Goal: Information Seeking & Learning: Learn about a topic

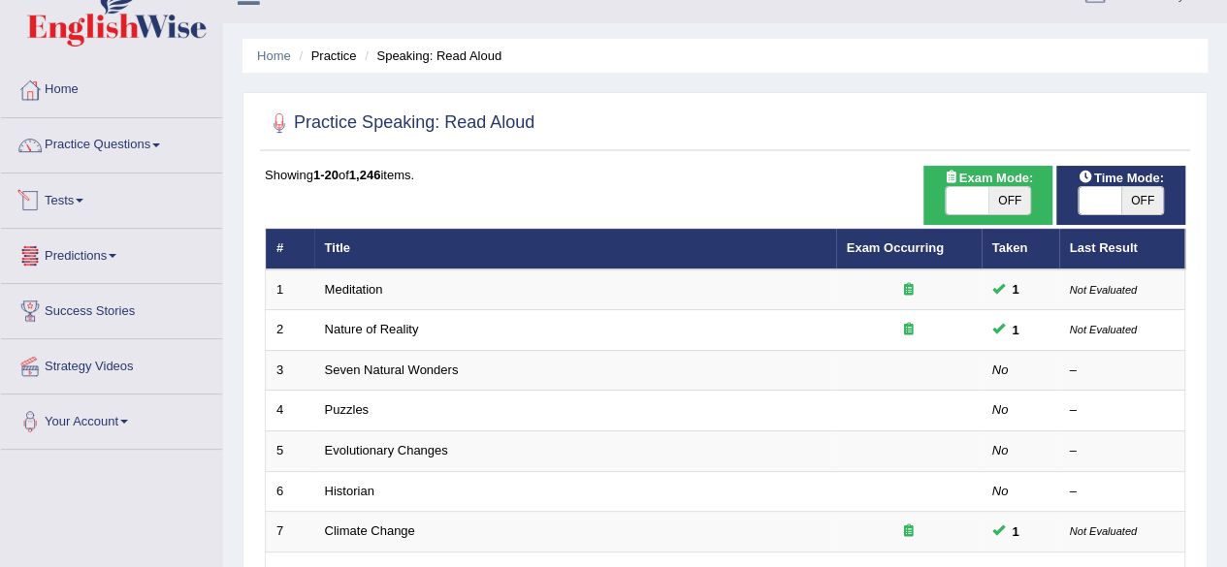
click at [89, 191] on link "Tests" at bounding box center [111, 198] width 221 height 48
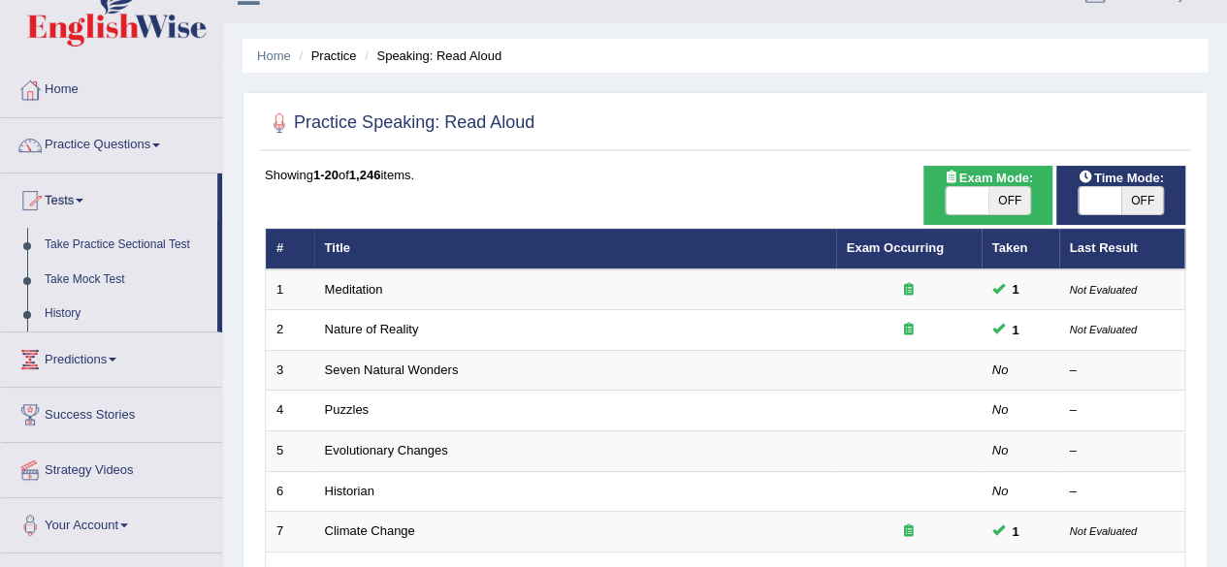
click at [89, 191] on link "Tests" at bounding box center [109, 198] width 216 height 48
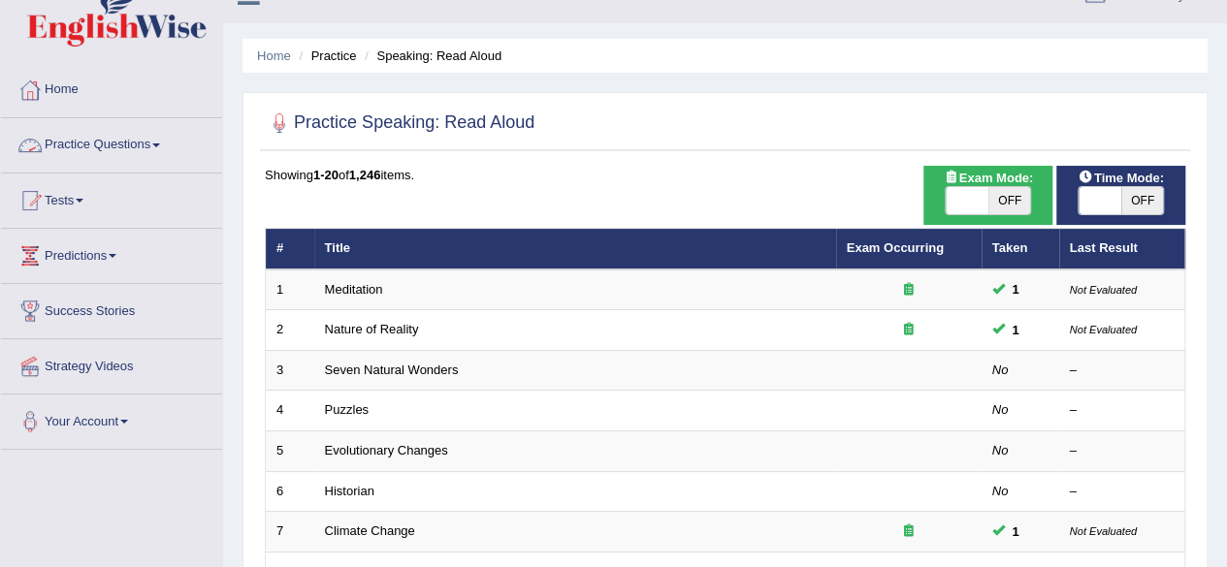
click at [154, 129] on link "Practice Questions" at bounding box center [111, 142] width 221 height 48
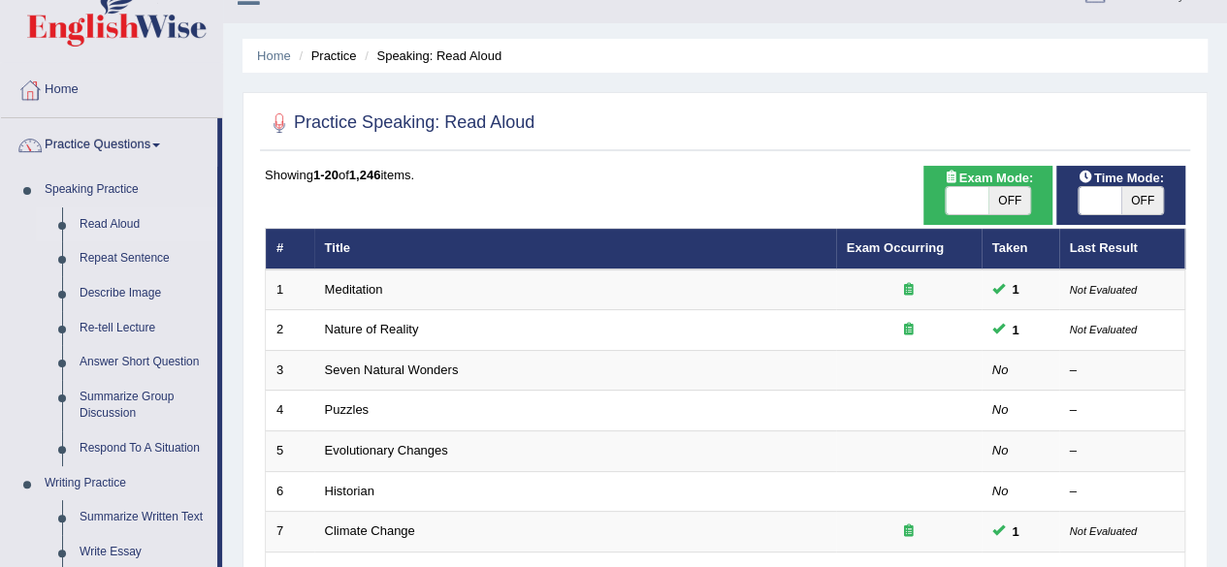
click at [155, 137] on link "Practice Questions" at bounding box center [109, 142] width 216 height 48
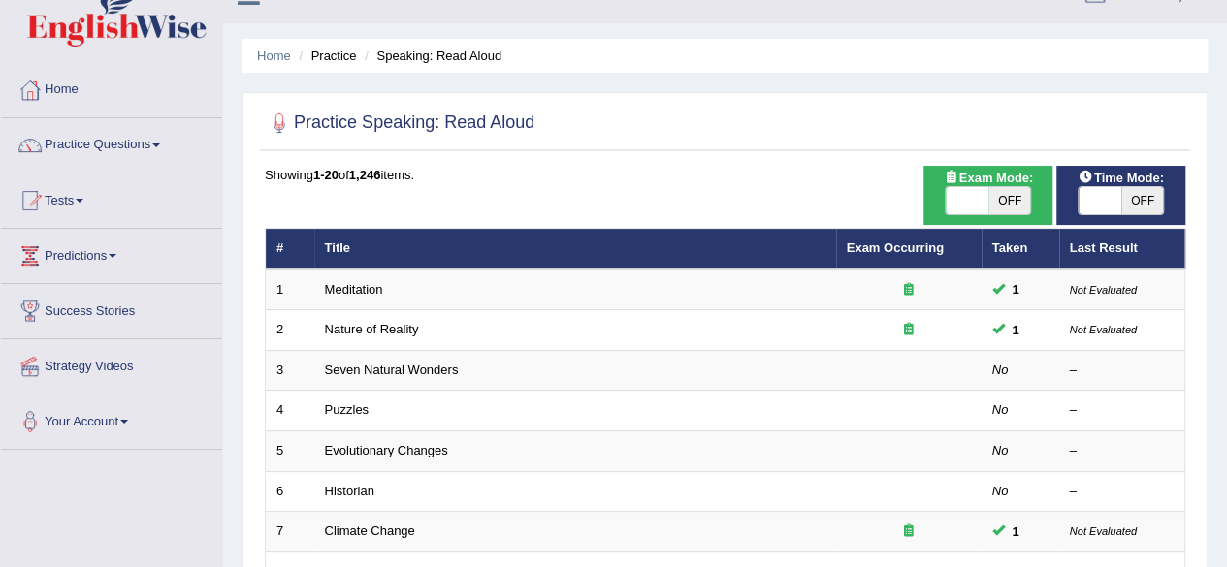
click at [155, 137] on link "Practice Questions" at bounding box center [111, 142] width 221 height 48
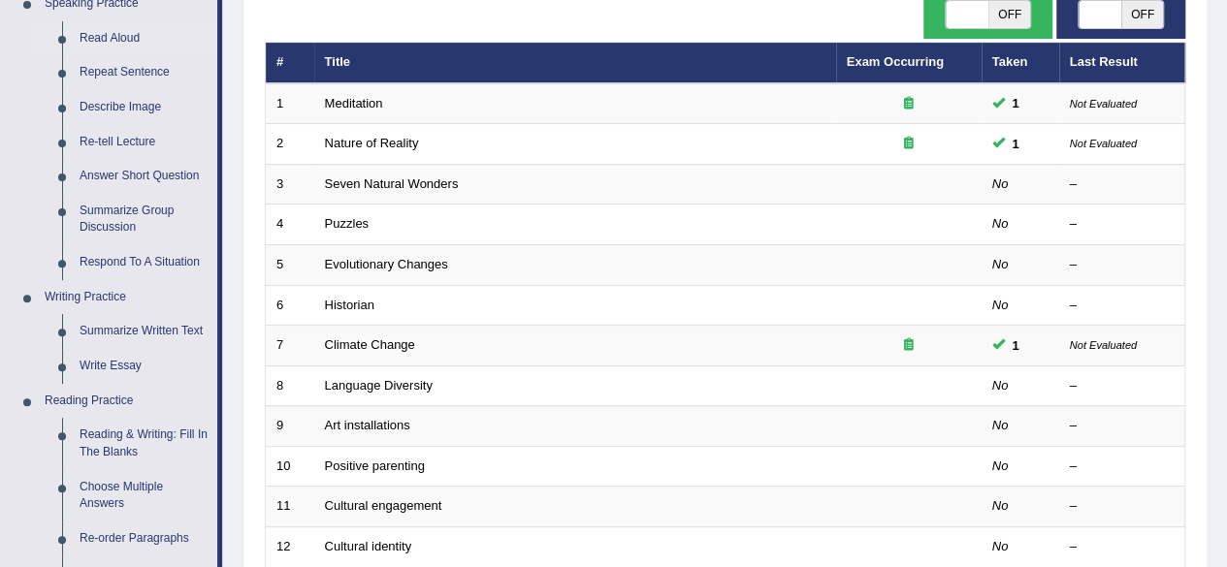
scroll to position [227, 0]
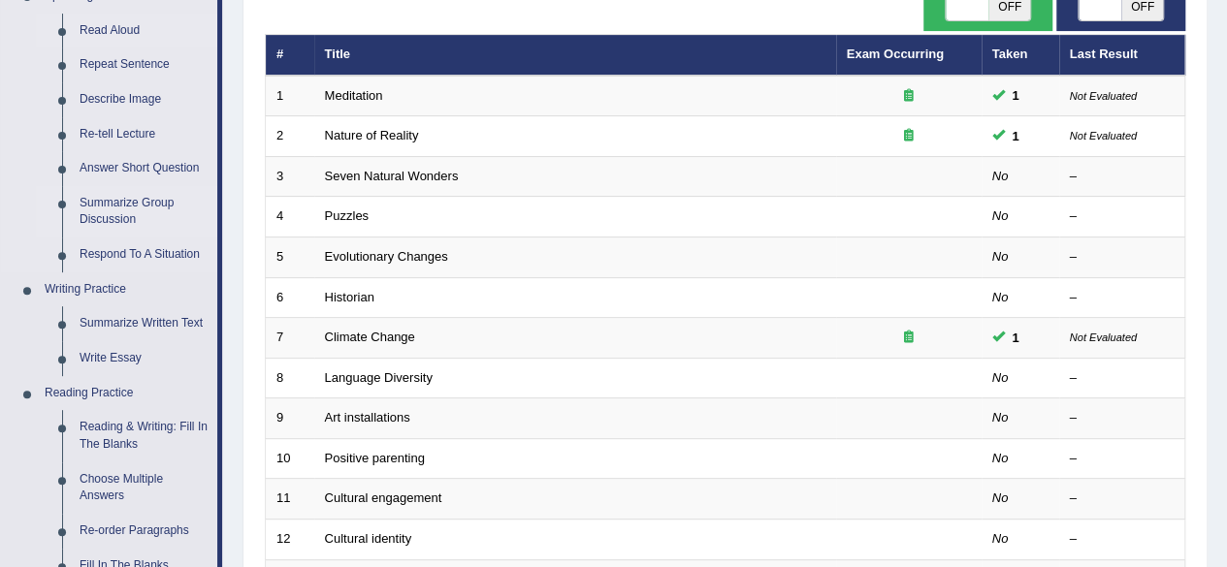
click at [129, 205] on link "Summarize Group Discussion" at bounding box center [144, 211] width 146 height 51
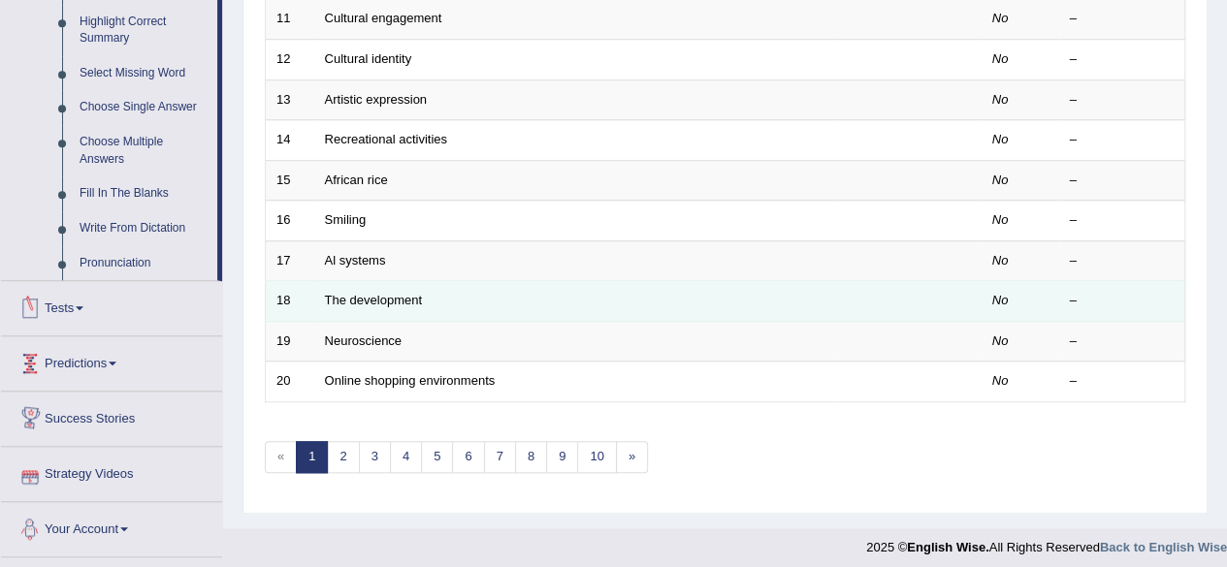
scroll to position [719, 0]
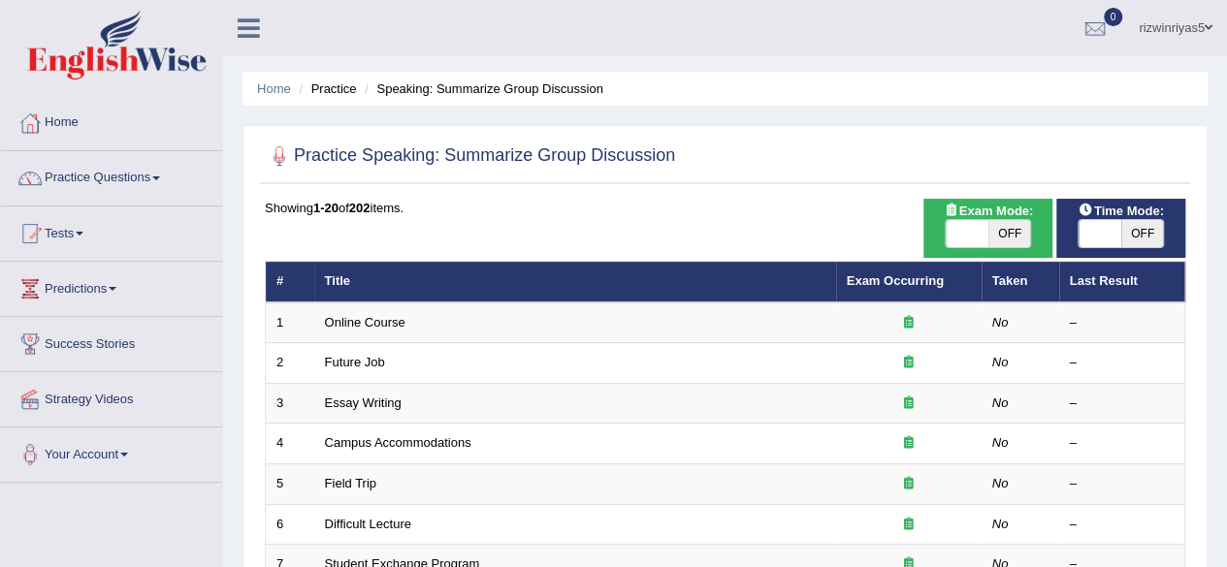
drag, startPoint x: 1216, startPoint y: 158, endPoint x: 1240, endPoint y: 257, distance: 101.8
click at [1226, 257] on html "Toggle navigation Home Practice Questions Speaking Practice Read Aloud Repeat S…" at bounding box center [613, 283] width 1227 height 567
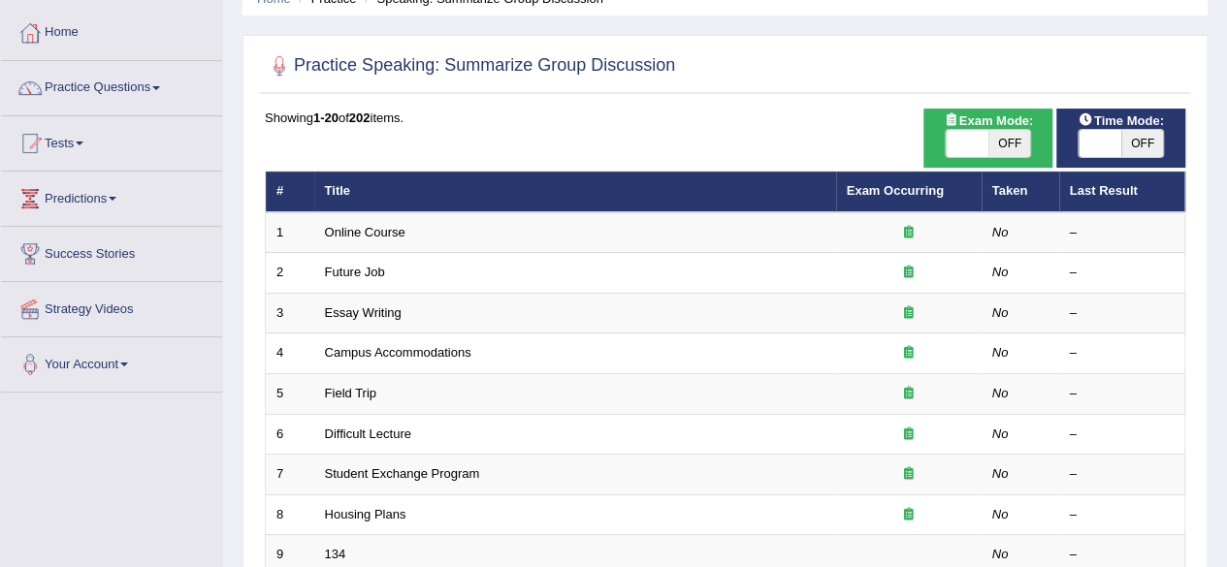
scroll to position [89, 0]
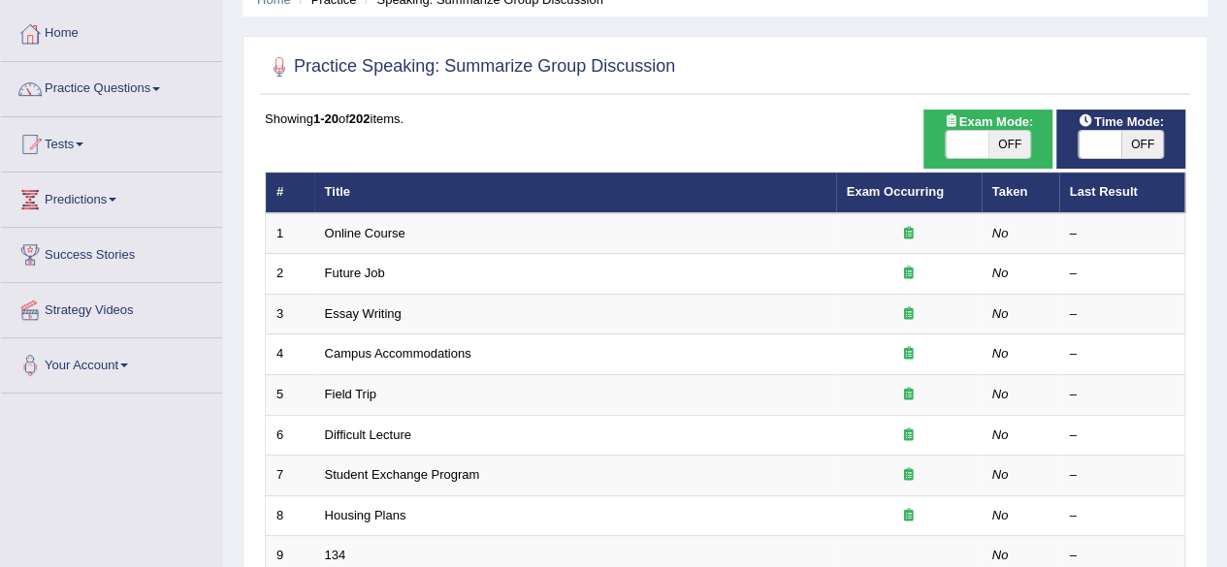
click at [1010, 155] on span "OFF" at bounding box center [1009, 144] width 43 height 27
checkbox input "true"
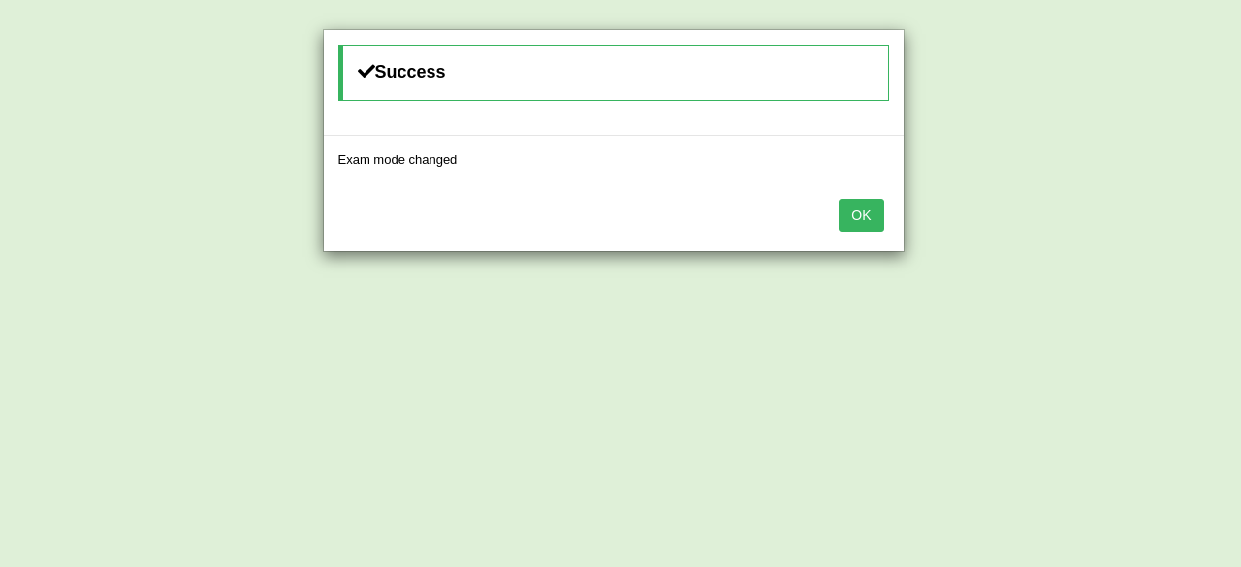
click at [869, 203] on button "OK" at bounding box center [861, 215] width 45 height 33
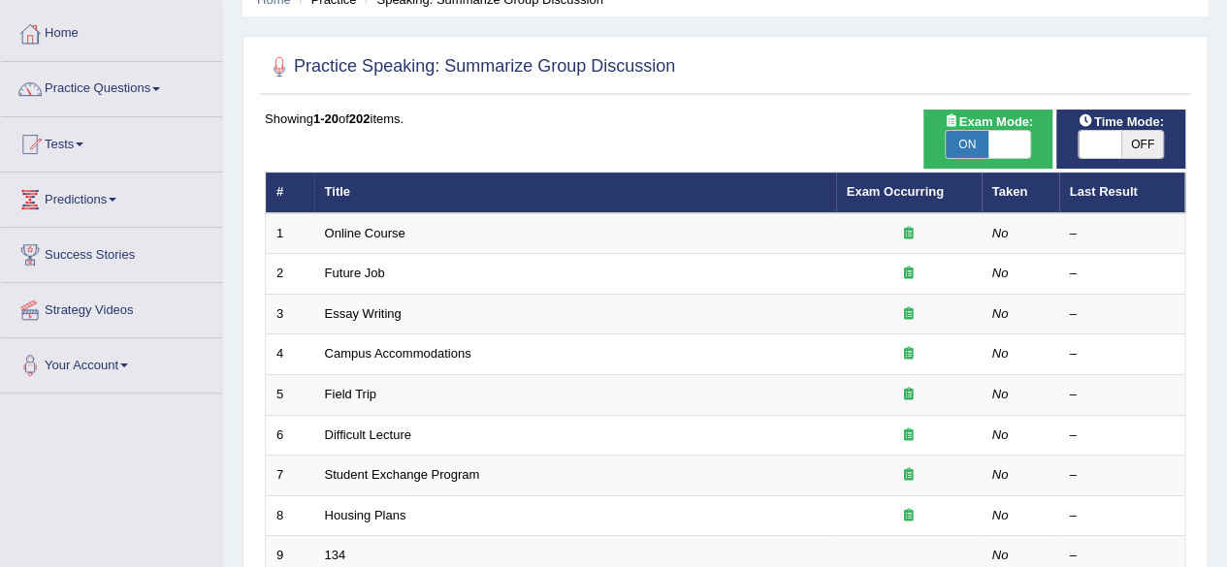
click at [1139, 148] on span "OFF" at bounding box center [1142, 144] width 43 height 27
checkbox input "true"
click at [1119, 148] on span at bounding box center [1099, 144] width 43 height 27
checkbox input "true"
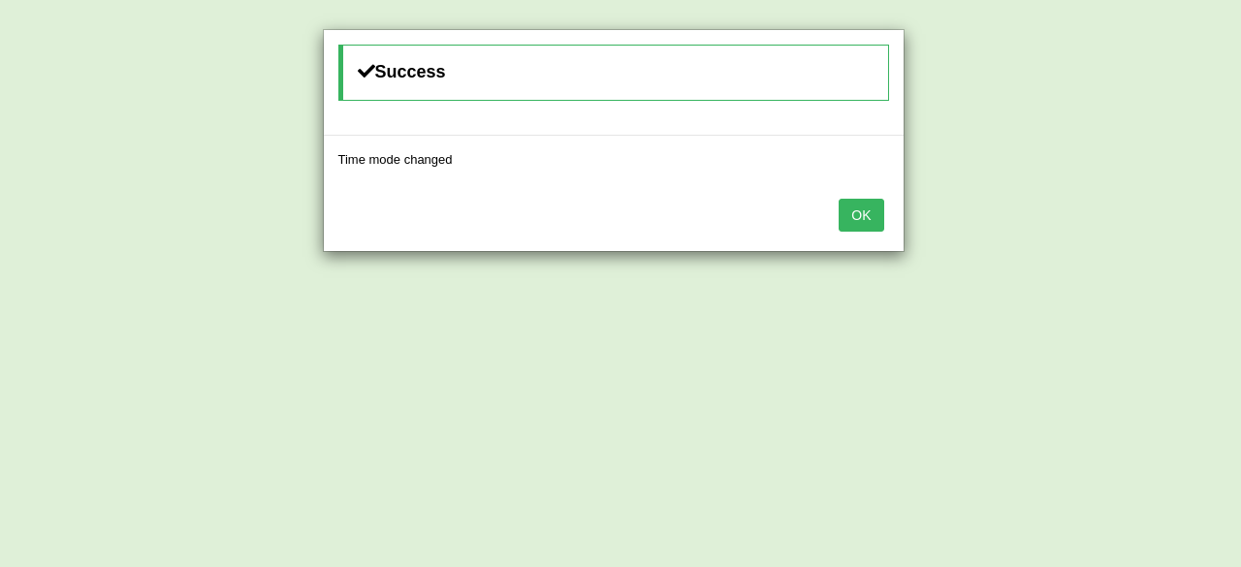
click at [849, 205] on button "OK" at bounding box center [861, 215] width 45 height 33
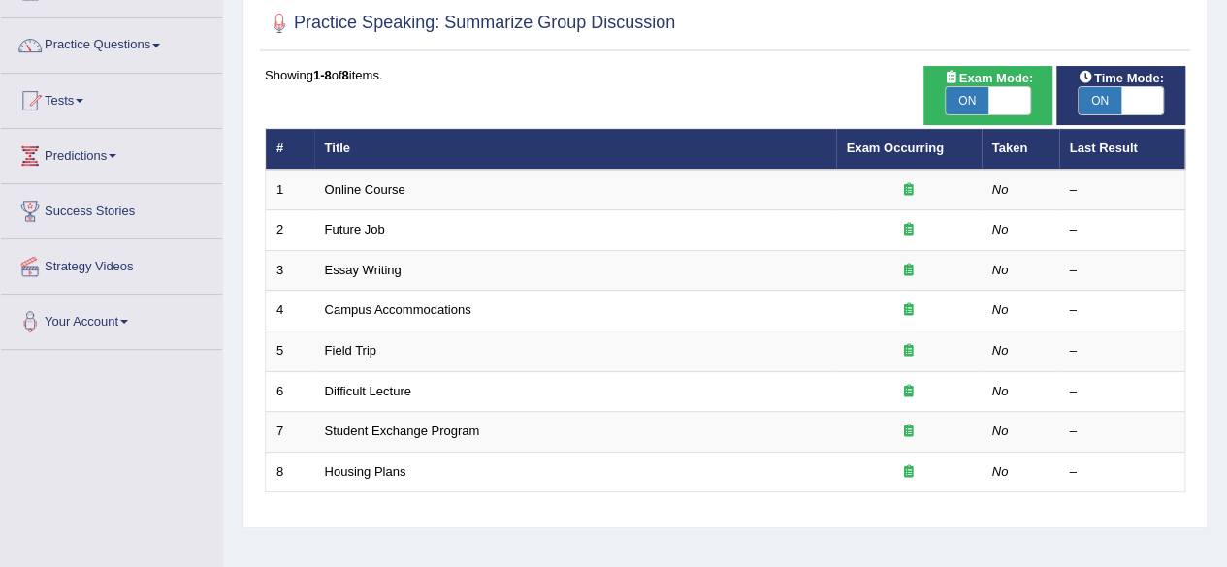
scroll to position [119, 0]
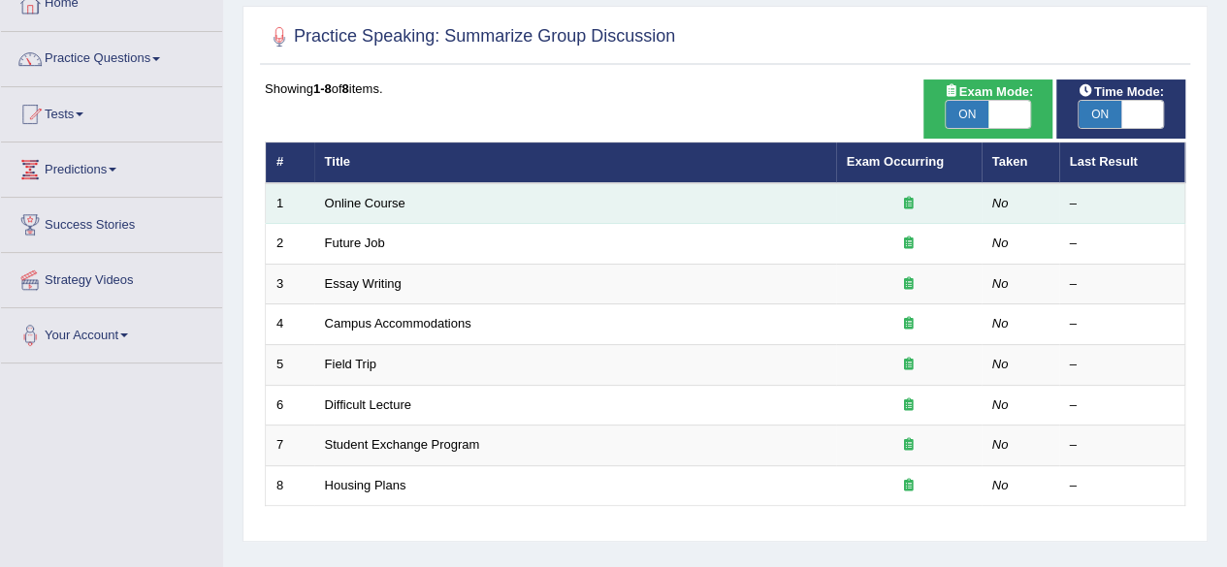
click at [987, 183] on td "No" at bounding box center [1020, 203] width 78 height 41
drag, startPoint x: 987, startPoint y: 183, endPoint x: 797, endPoint y: 209, distance: 191.7
click at [797, 209] on tr "1 Online Course No –" at bounding box center [725, 203] width 919 height 41
click at [797, 209] on td "Online Course" at bounding box center [575, 203] width 522 height 41
click at [370, 201] on link "Online Course" at bounding box center [365, 203] width 80 height 15
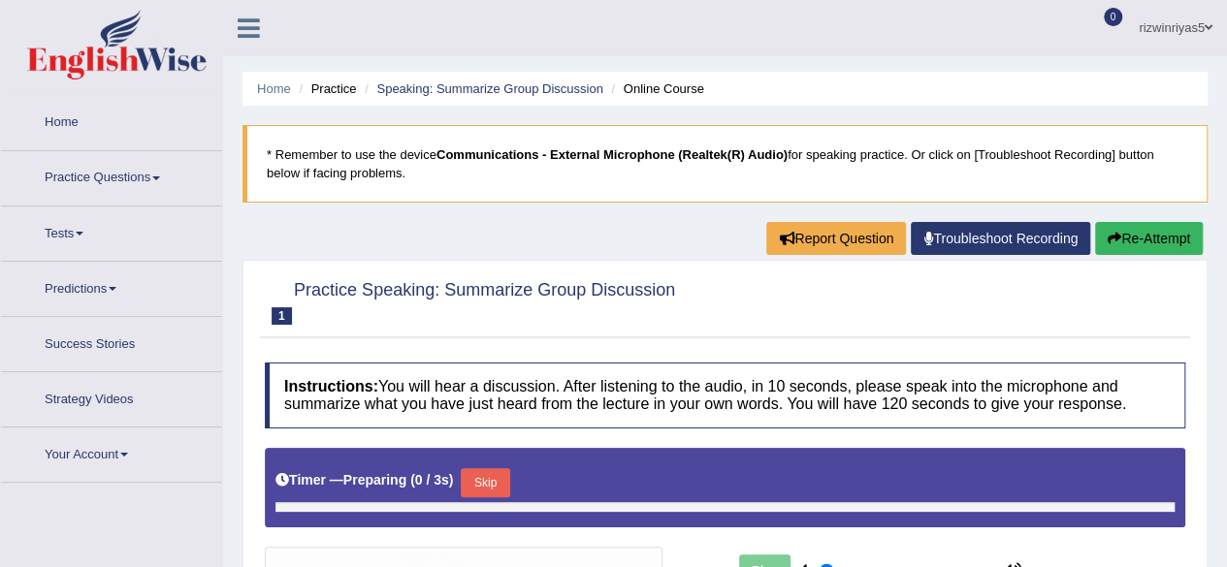
type input "0.9"
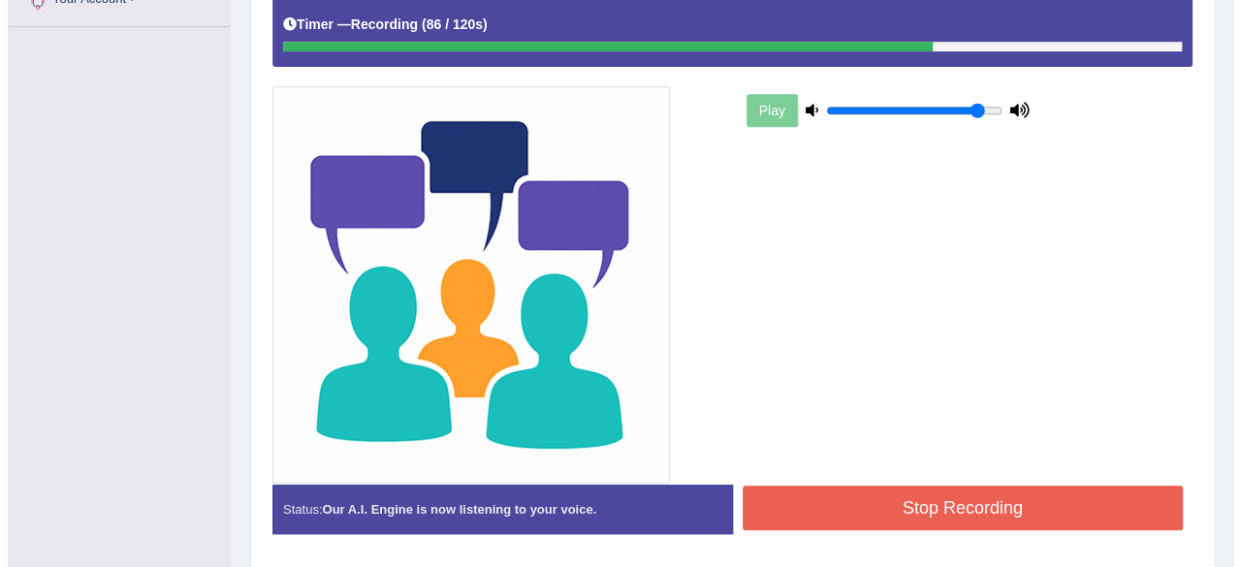
scroll to position [517, 0]
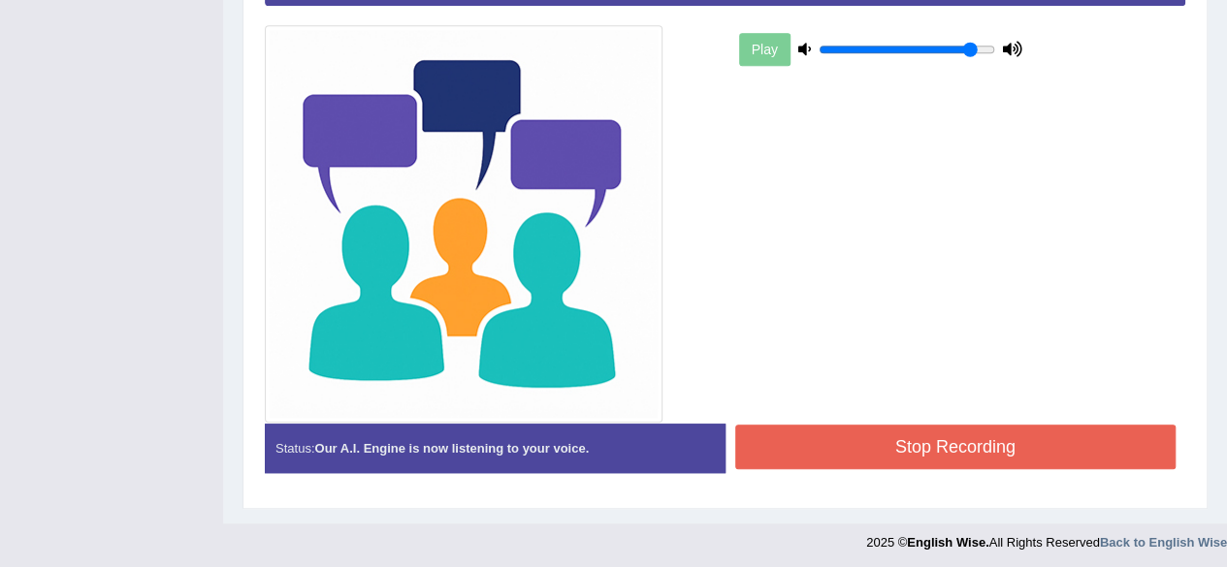
click at [1027, 438] on button "Stop Recording" at bounding box center [955, 447] width 441 height 45
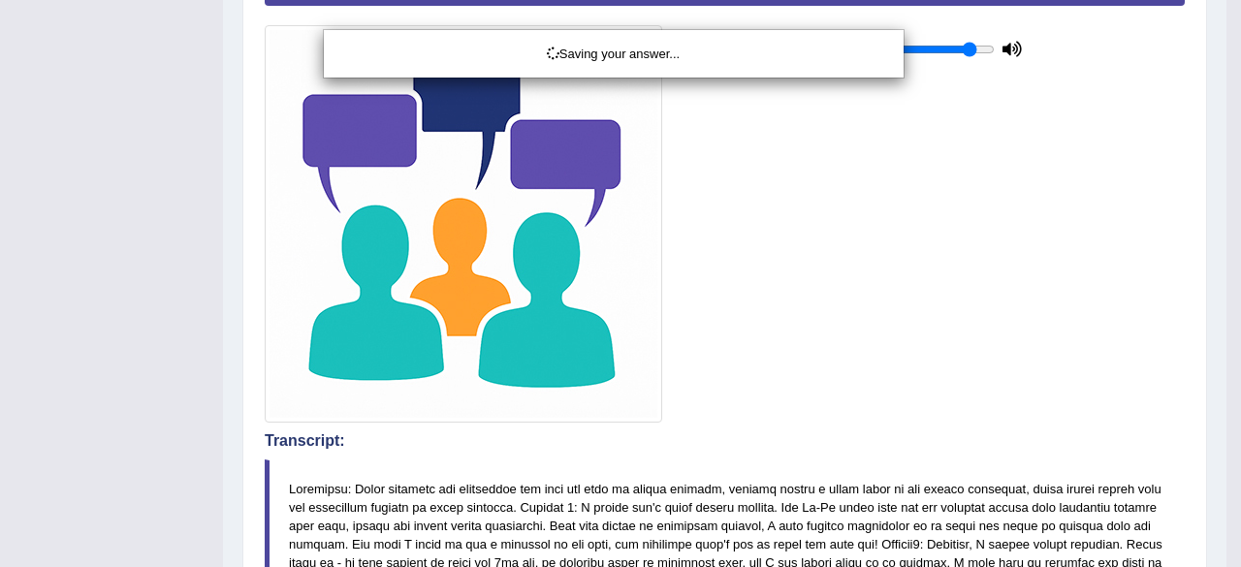
drag, startPoint x: 1240, startPoint y: 342, endPoint x: 1195, endPoint y: 344, distance: 45.6
click at [1226, 402] on div "Saving your answer..." at bounding box center [620, 283] width 1241 height 567
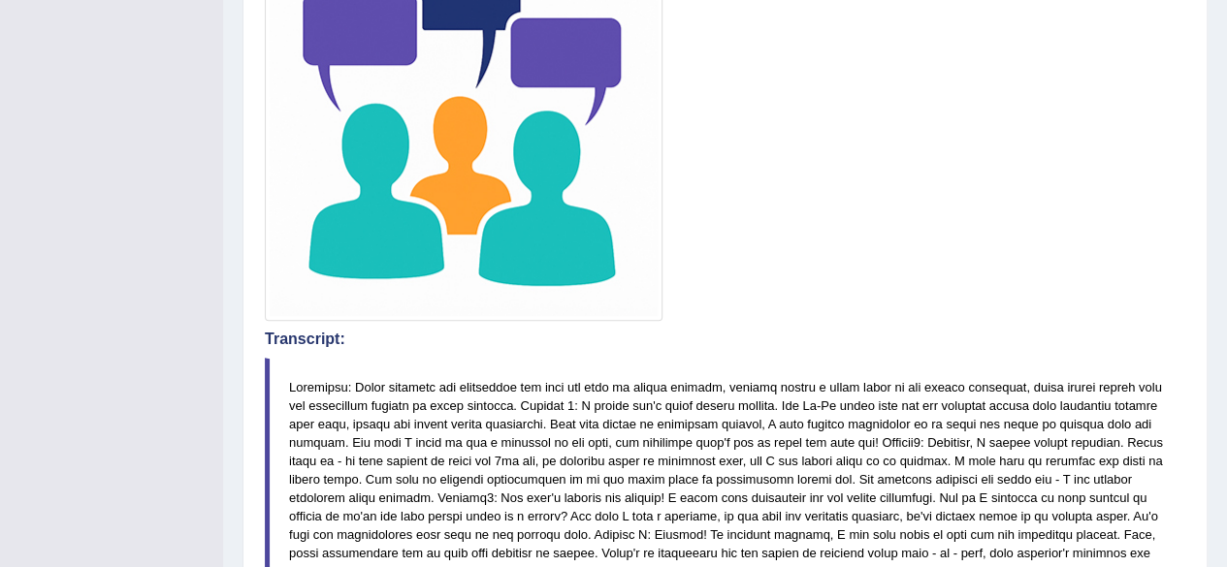
drag, startPoint x: 1240, startPoint y: 221, endPoint x: 1236, endPoint y: 441, distance: 220.2
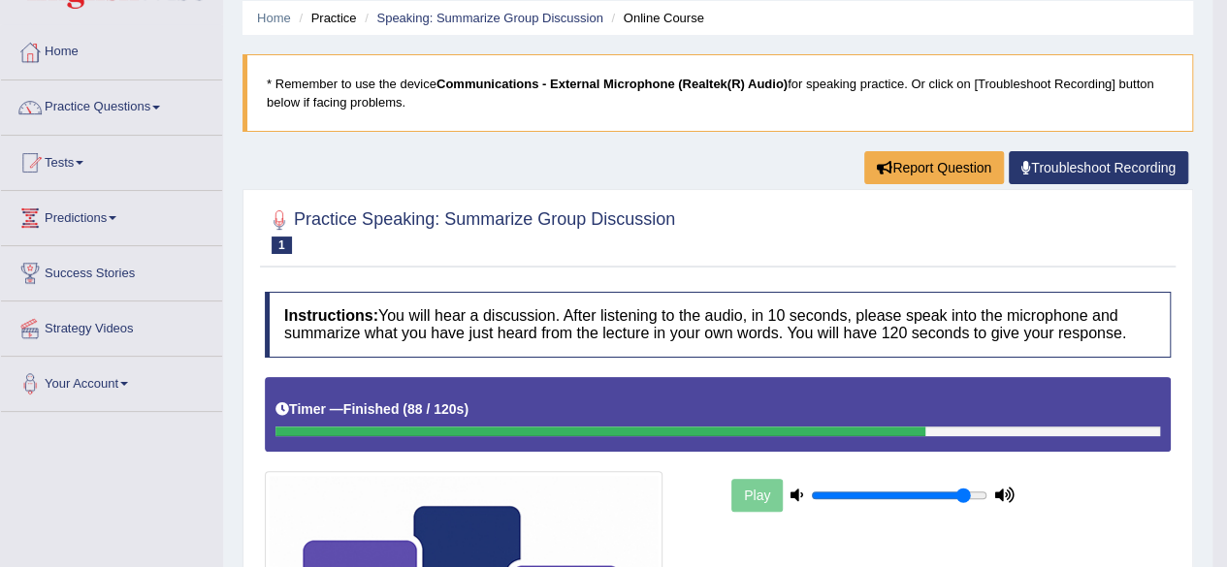
scroll to position [0, 0]
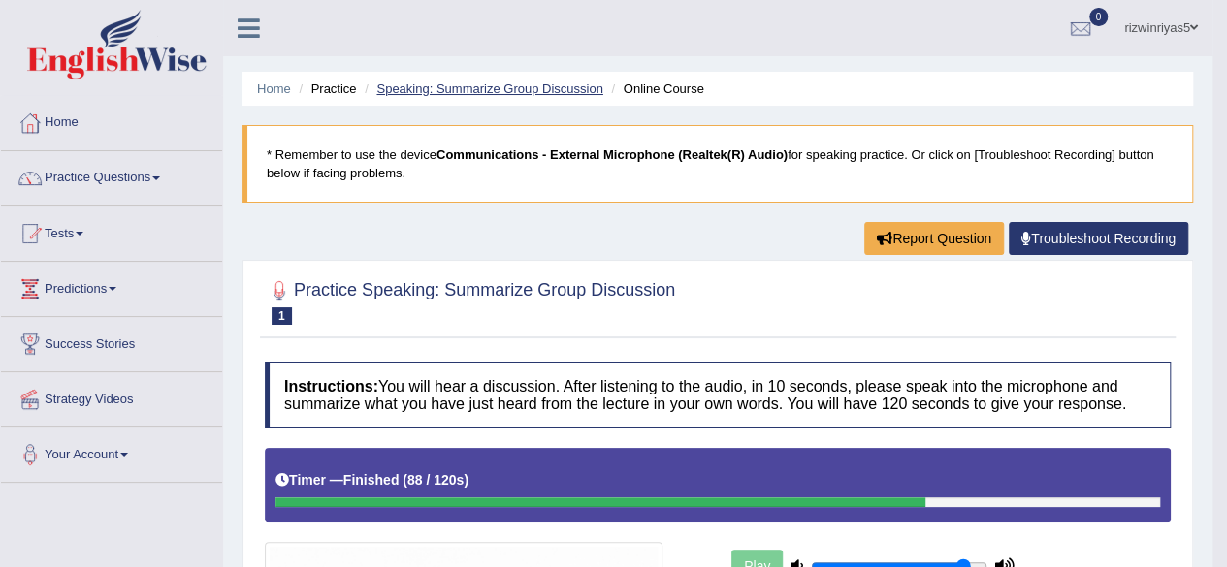
click at [496, 86] on link "Speaking: Summarize Group Discussion" at bounding box center [489, 88] width 226 height 15
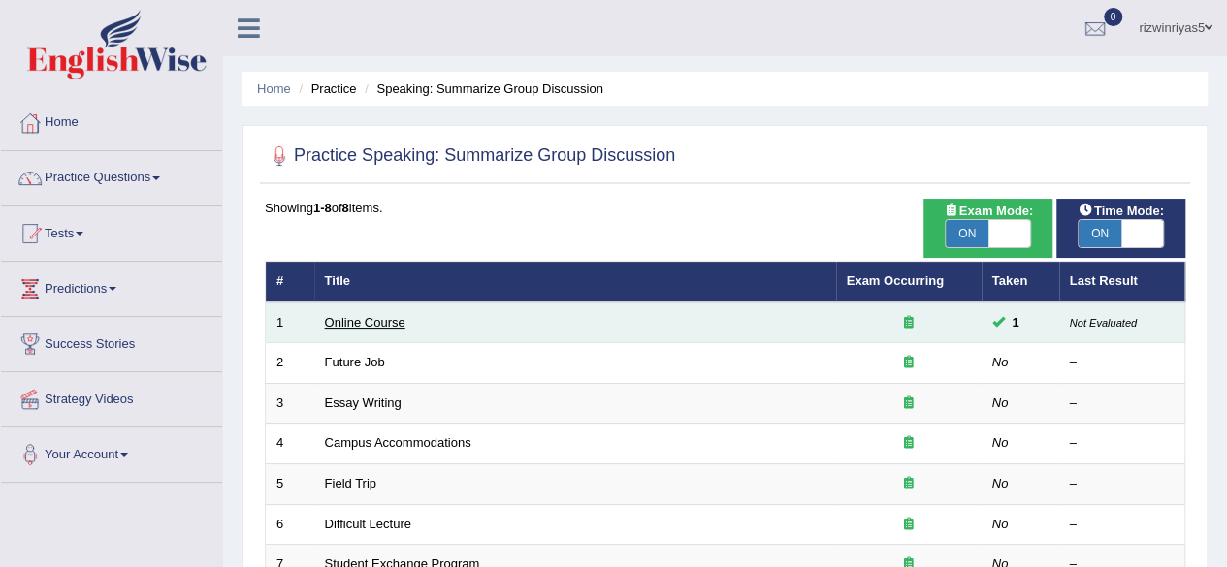
click at [348, 322] on link "Online Course" at bounding box center [365, 322] width 80 height 15
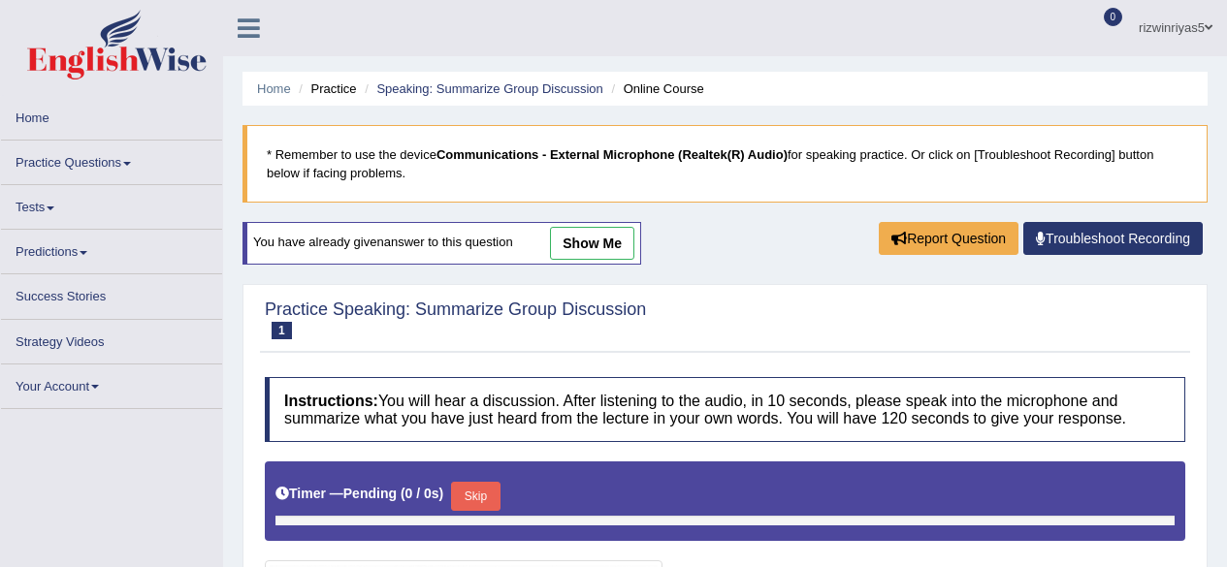
type input "0.9"
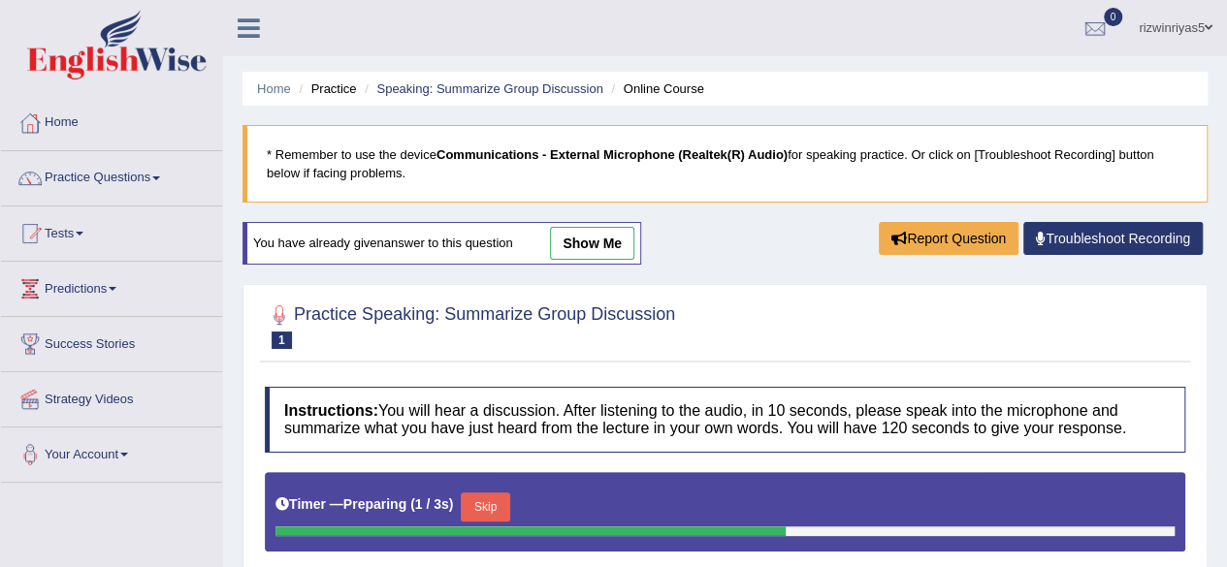
click at [574, 241] on link "show me" at bounding box center [592, 243] width 84 height 33
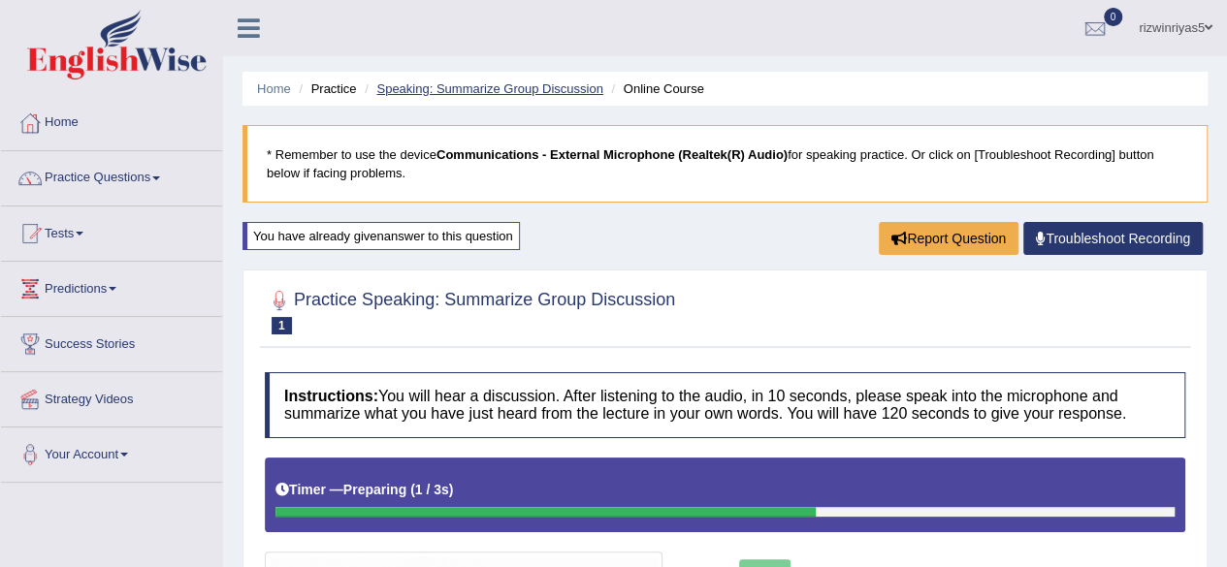
click at [484, 88] on link "Speaking: Summarize Group Discussion" at bounding box center [489, 88] width 226 height 15
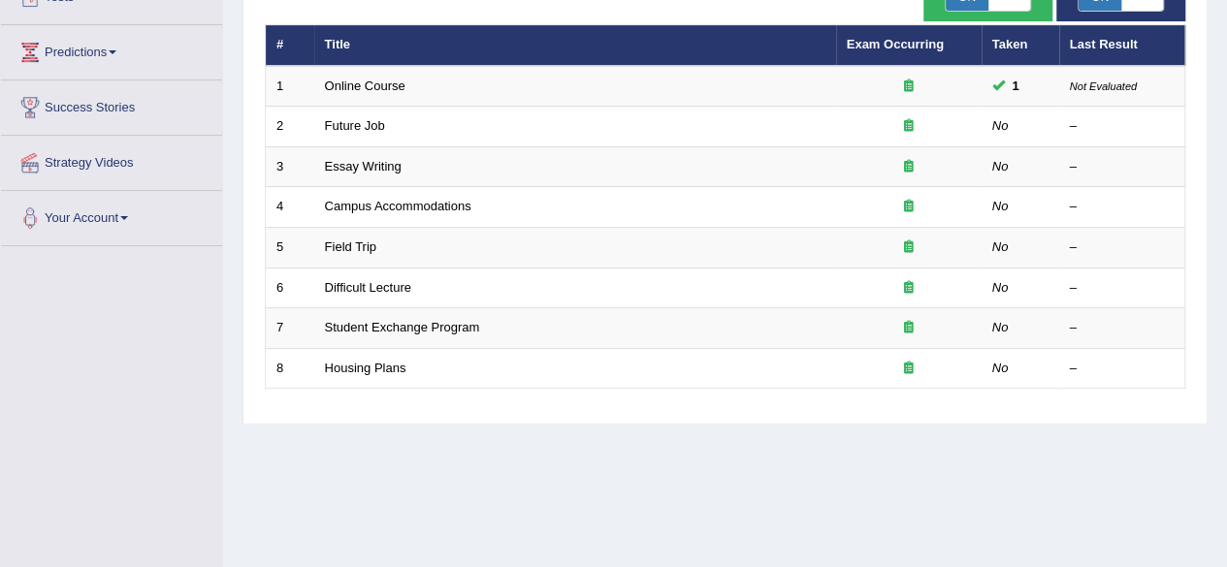
scroll to position [239, 0]
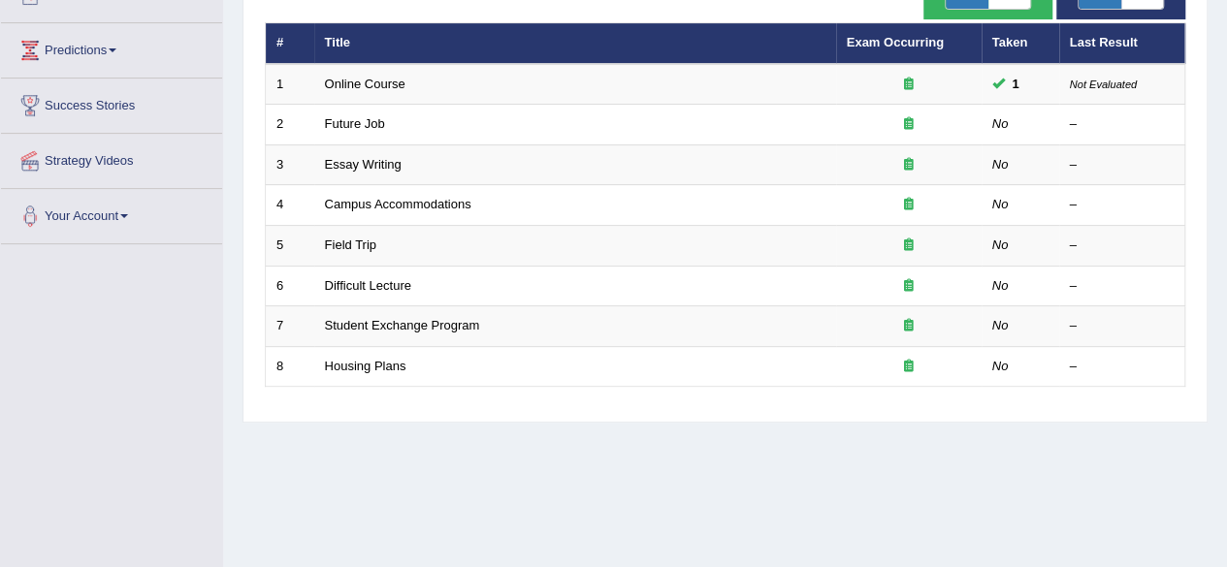
click at [1226, 220] on html "Toggle navigation Home Practice Questions Speaking Practice Read Aloud Repeat S…" at bounding box center [613, 44] width 1227 height 567
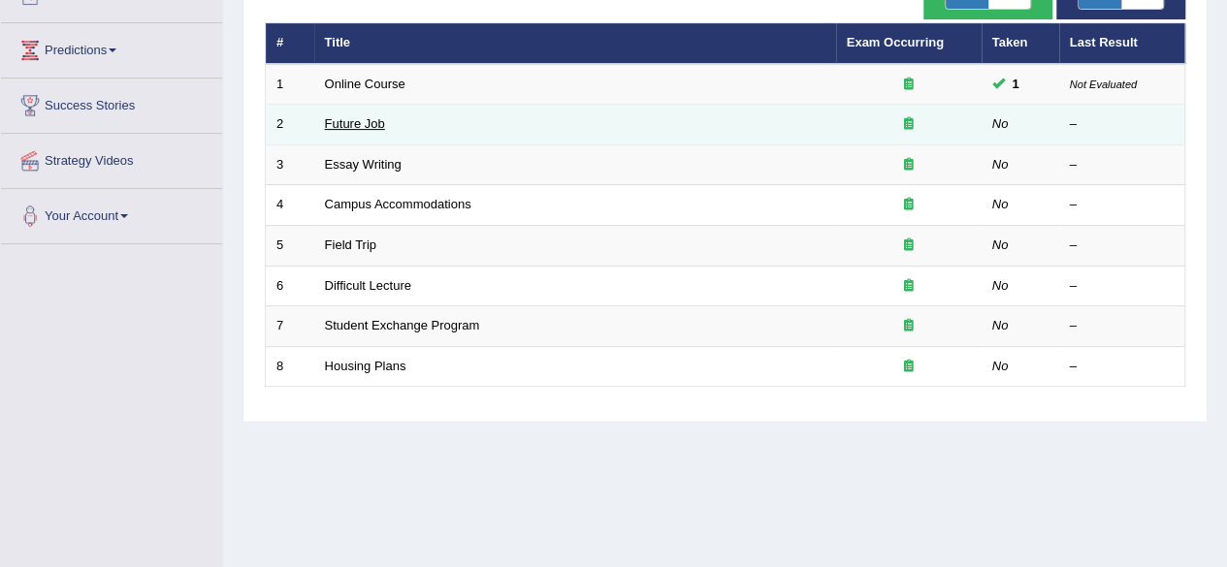
click at [347, 117] on link "Future Job" at bounding box center [355, 123] width 60 height 15
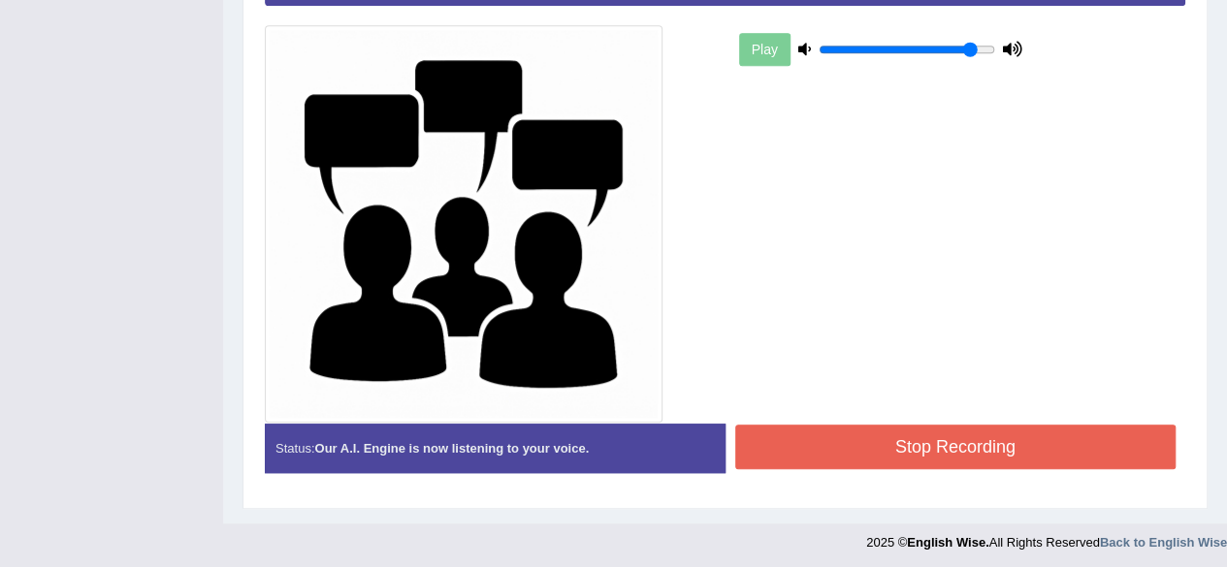
scroll to position [514, 0]
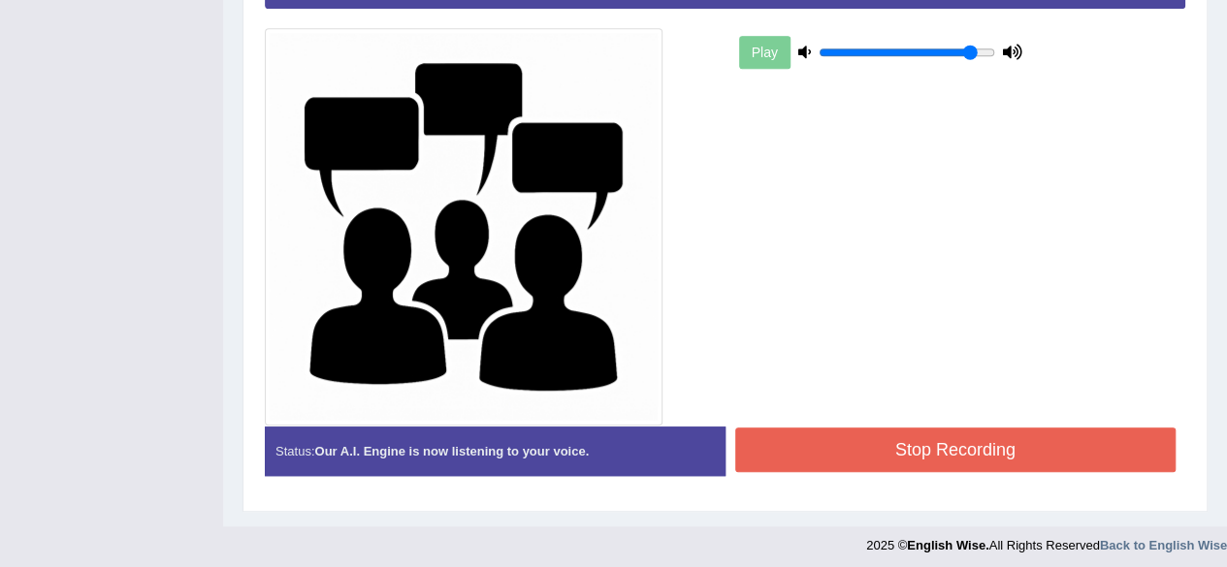
click at [910, 450] on button "Stop Recording" at bounding box center [955, 450] width 441 height 45
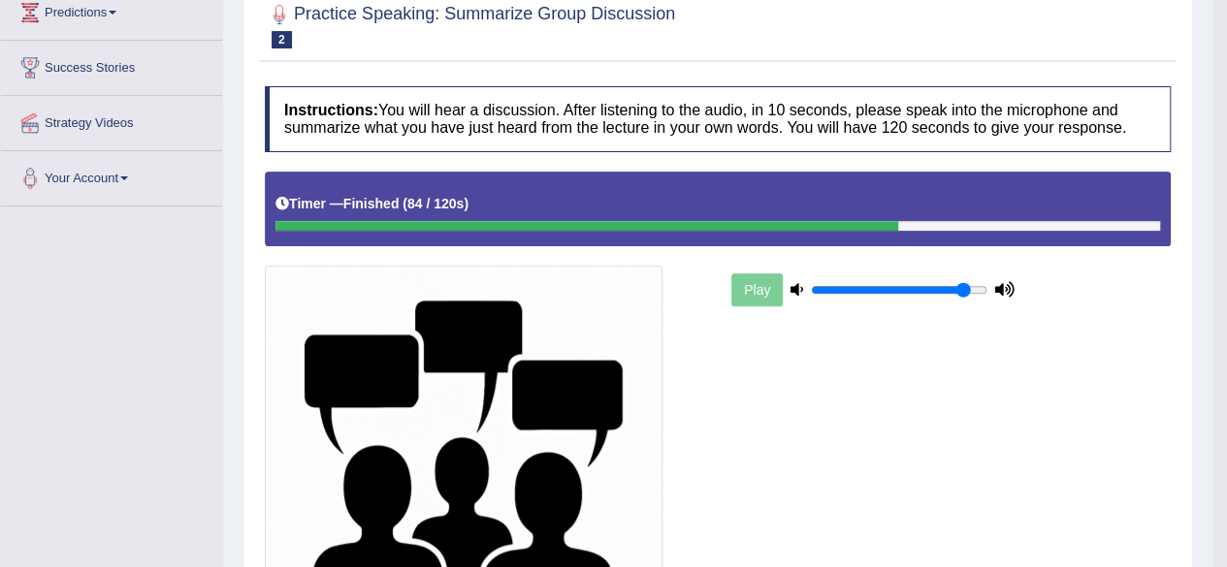
scroll to position [0, 0]
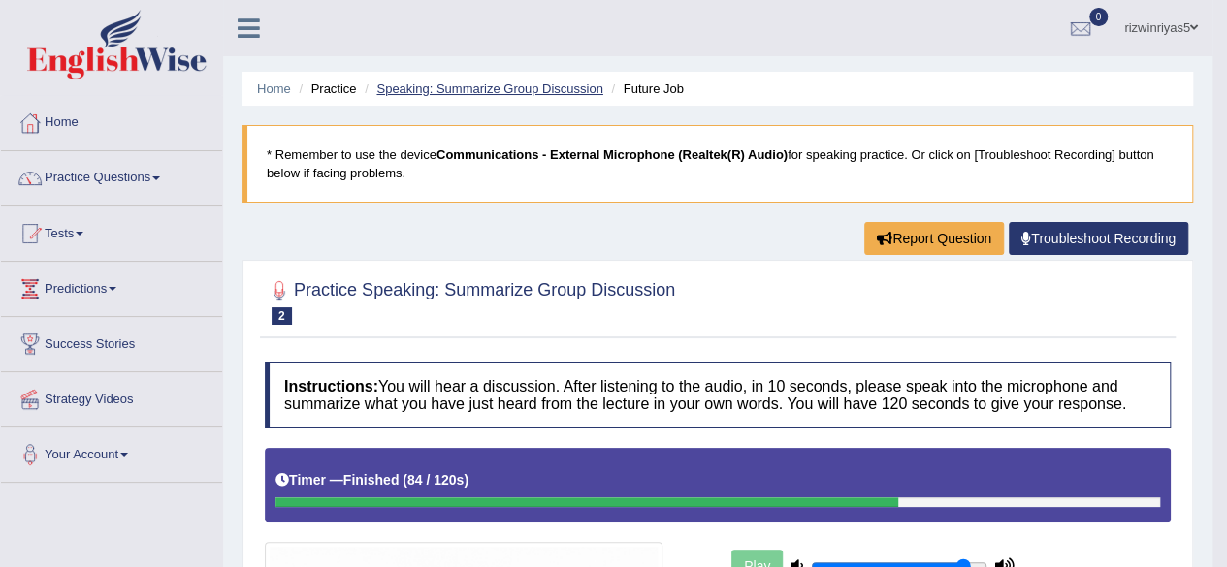
click at [510, 85] on link "Speaking: Summarize Group Discussion" at bounding box center [489, 88] width 226 height 15
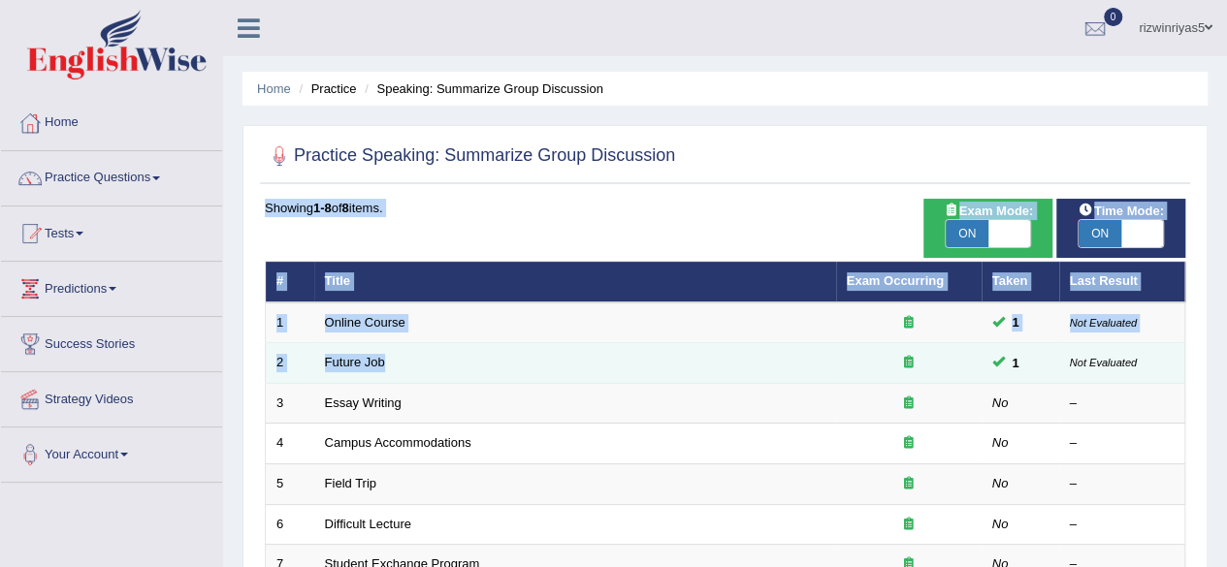
drag, startPoint x: 1205, startPoint y: 321, endPoint x: 892, endPoint y: 366, distance: 316.4
click at [892, 366] on div "Practice Speaking: Summarize Group Discussion Time Mode: ON OFF Exam Mode: ON O…" at bounding box center [724, 393] width 965 height 536
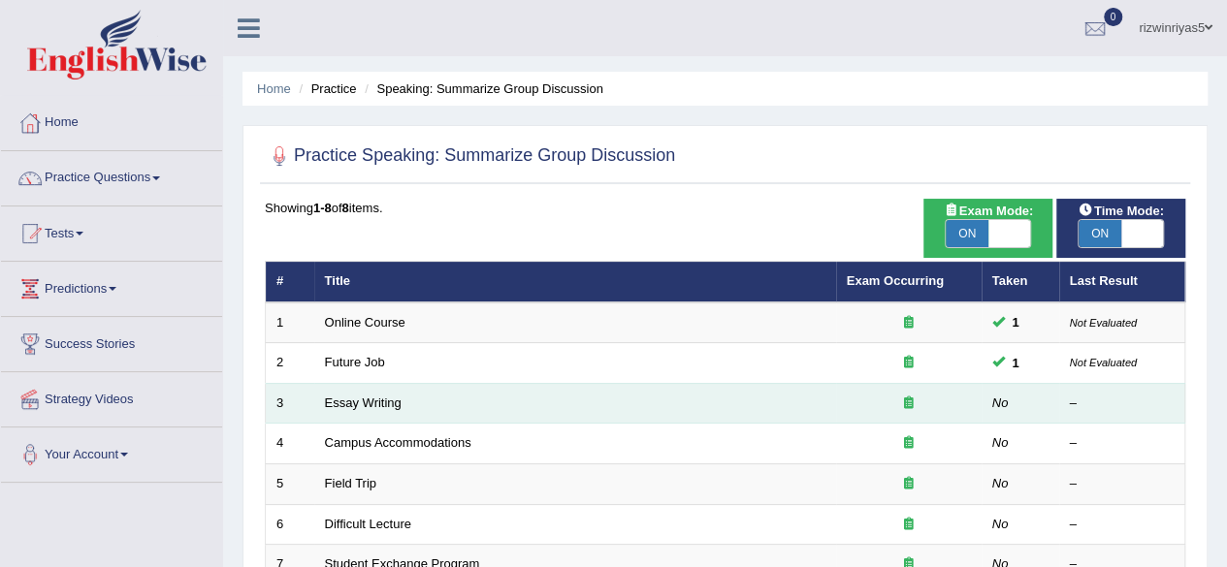
click at [658, 389] on td "Essay Writing" at bounding box center [575, 403] width 522 height 41
click at [353, 397] on link "Essay Writing" at bounding box center [363, 403] width 77 height 15
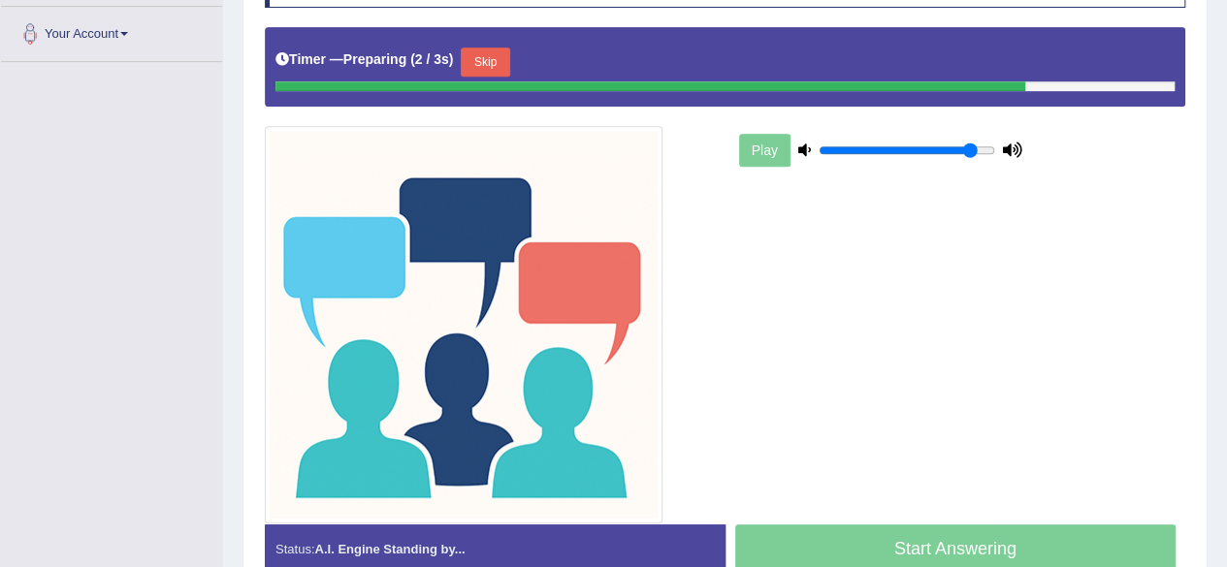
scroll to position [417, 0]
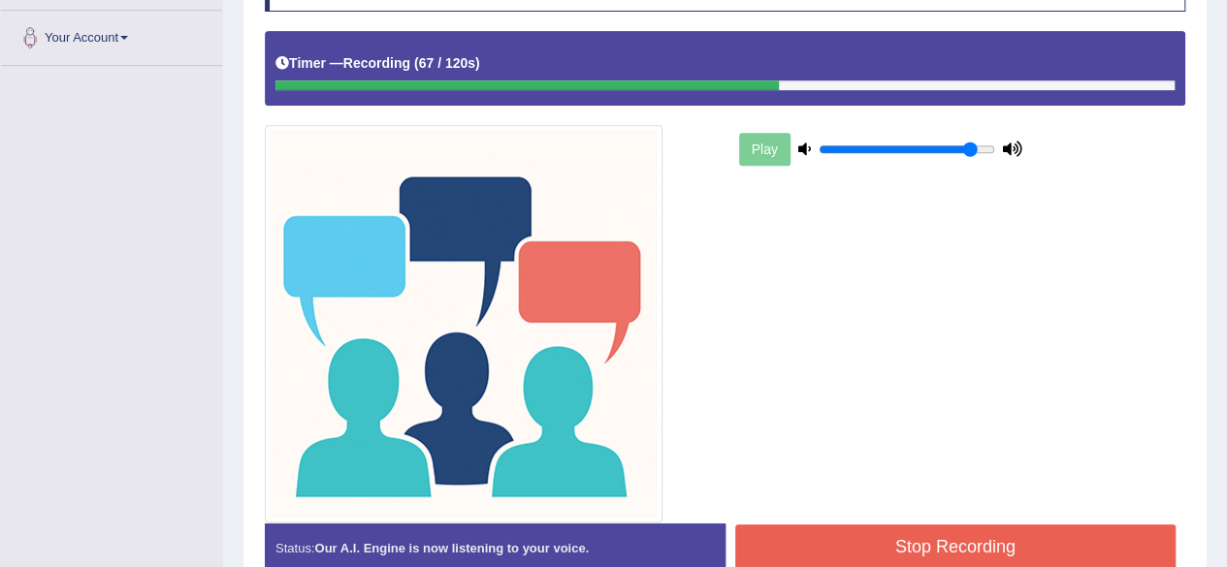
click at [1049, 538] on div "Instructions: You will hear a discussion. After listening to the audio, in 10 s…" at bounding box center [725, 267] width 930 height 662
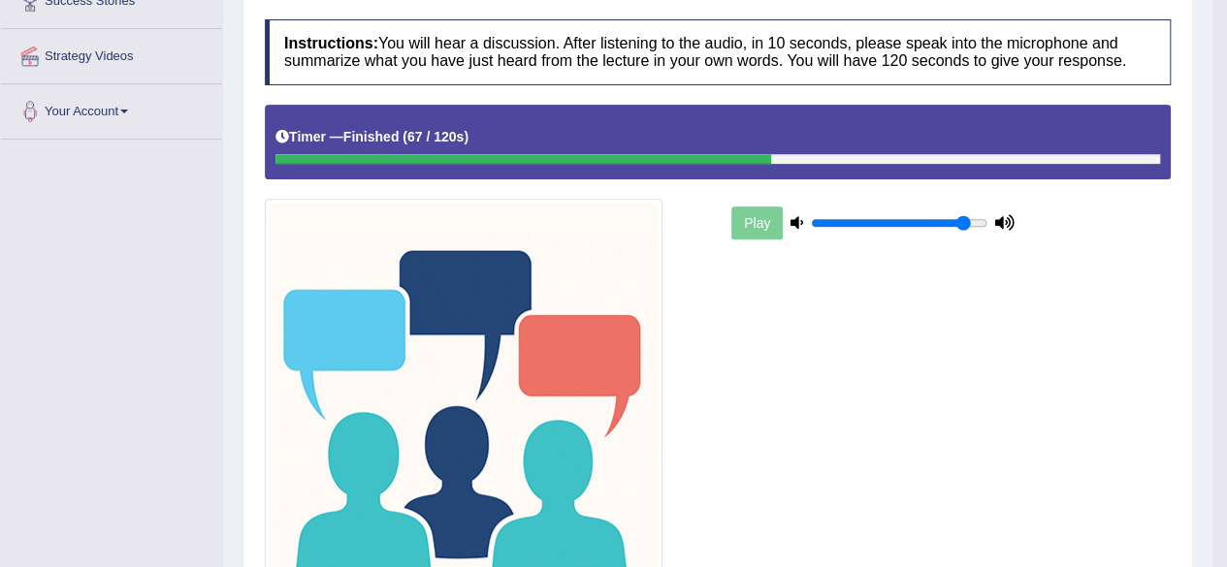
scroll to position [0, 0]
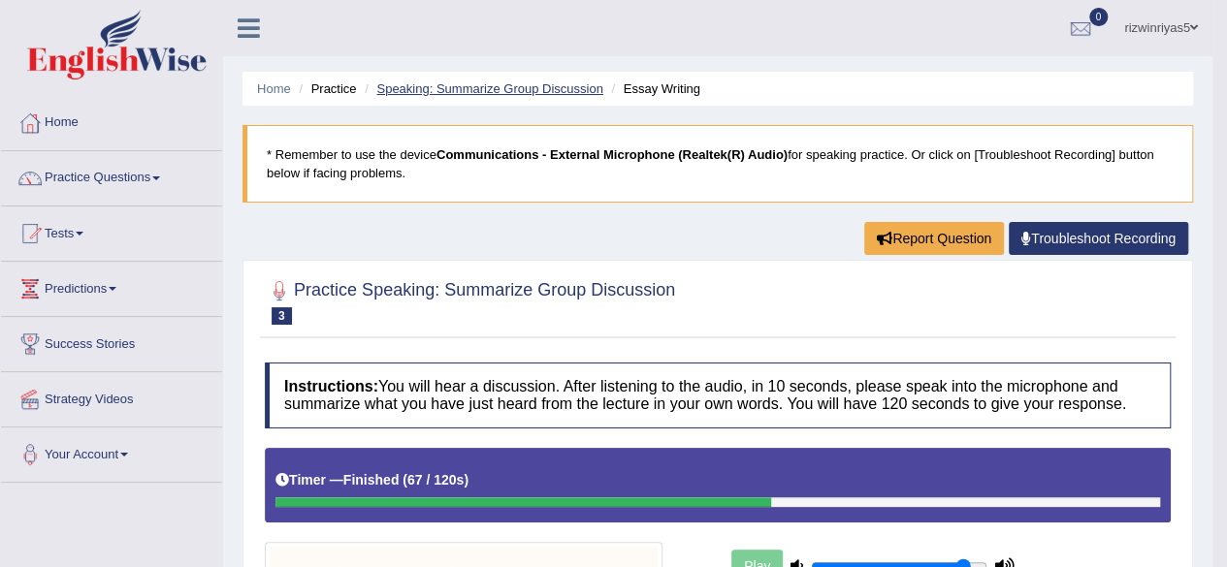
click at [503, 88] on link "Speaking: Summarize Group Discussion" at bounding box center [489, 88] width 226 height 15
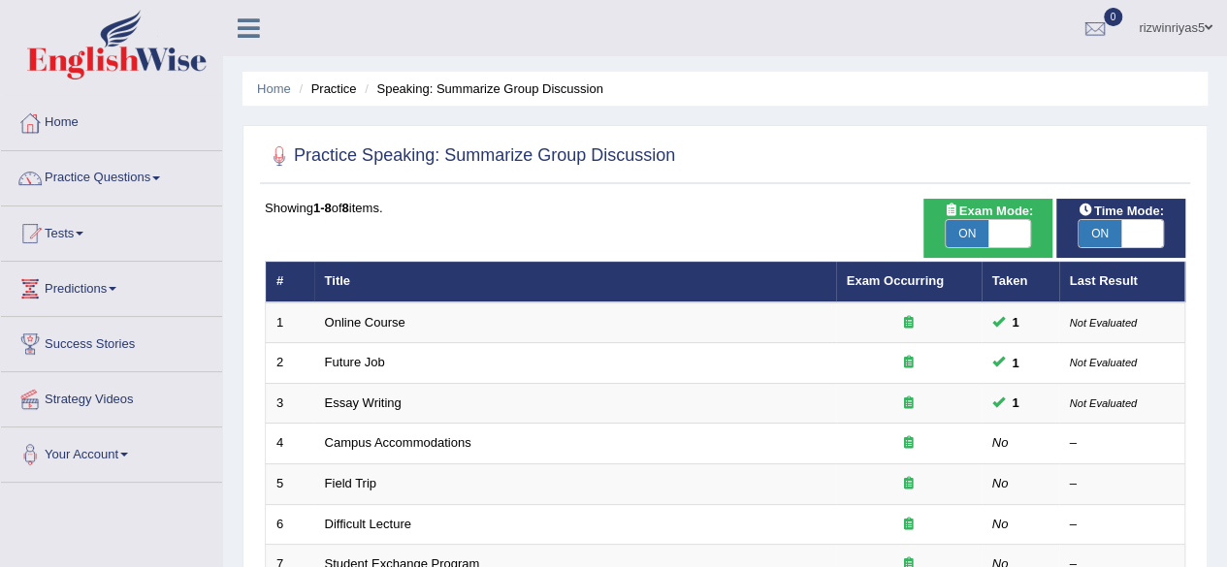
drag, startPoint x: 1240, startPoint y: 225, endPoint x: 452, endPoint y: 145, distance: 792.5
click at [452, 145] on h2 "Practice Speaking: Summarize Group Discussion" at bounding box center [470, 156] width 410 height 29
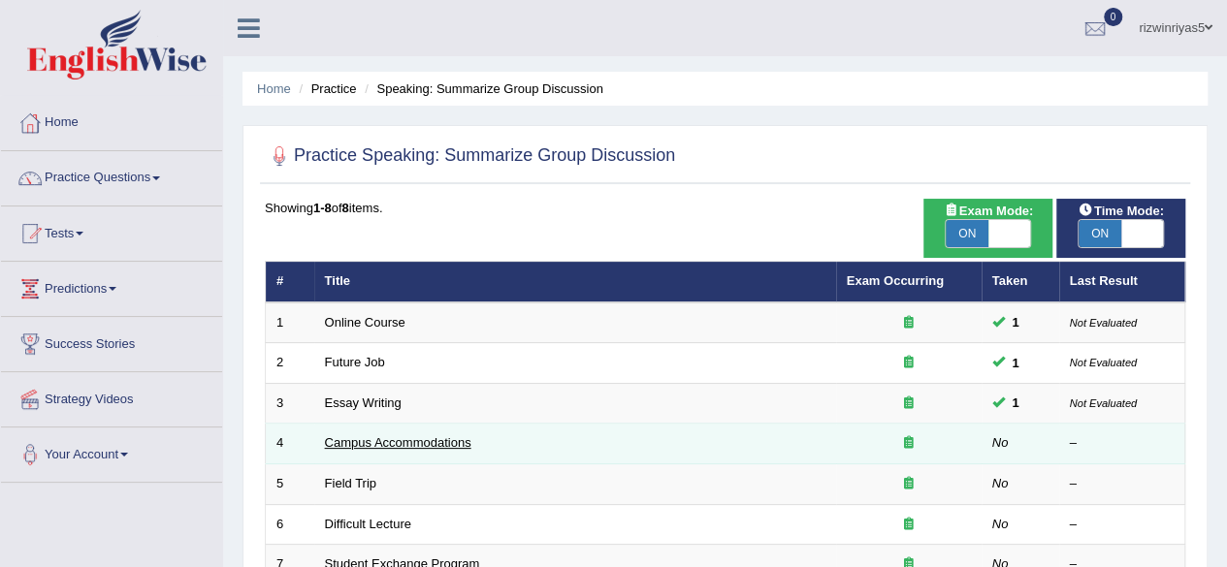
click at [466, 445] on link "Campus Accommodations" at bounding box center [398, 442] width 146 height 15
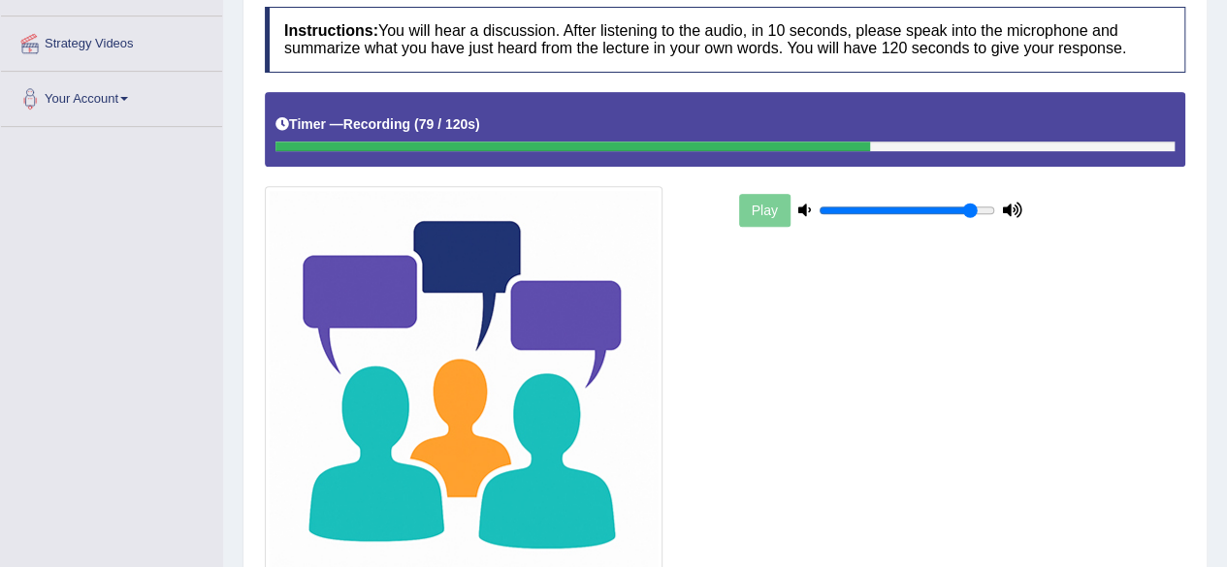
scroll to position [517, 0]
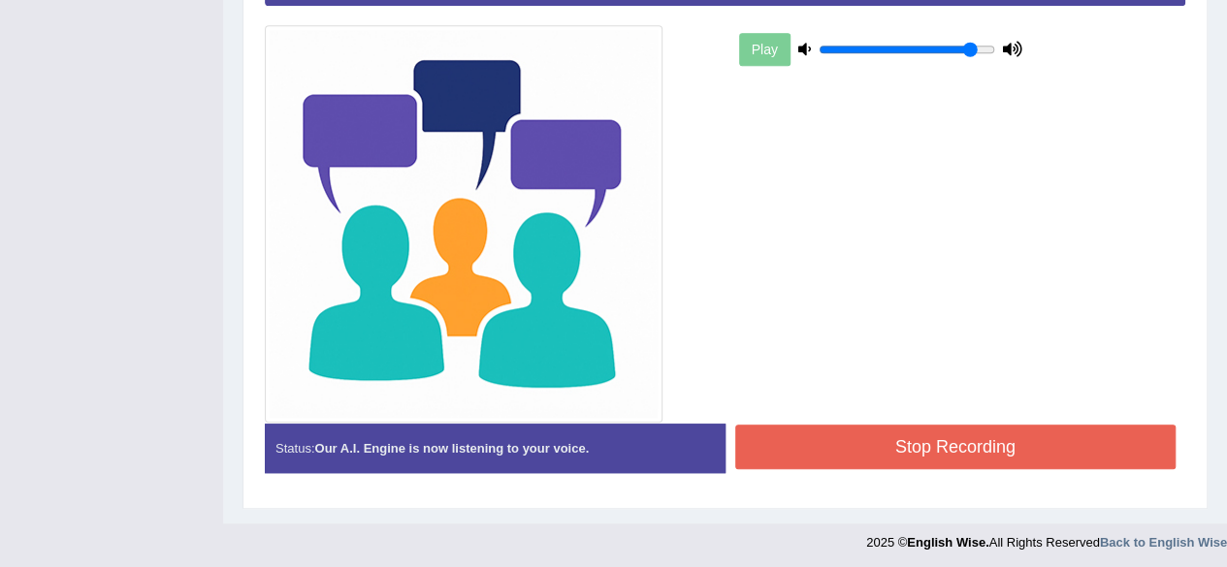
click at [1032, 444] on button "Stop Recording" at bounding box center [955, 447] width 441 height 45
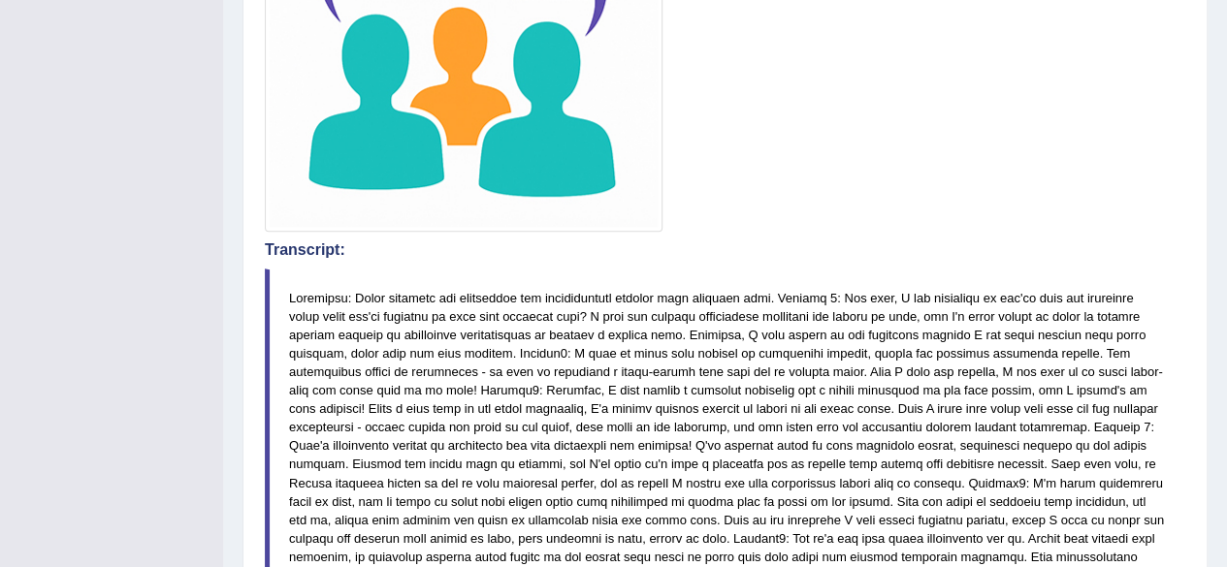
drag, startPoint x: 1240, startPoint y: 250, endPoint x: 1240, endPoint y: 381, distance: 130.9
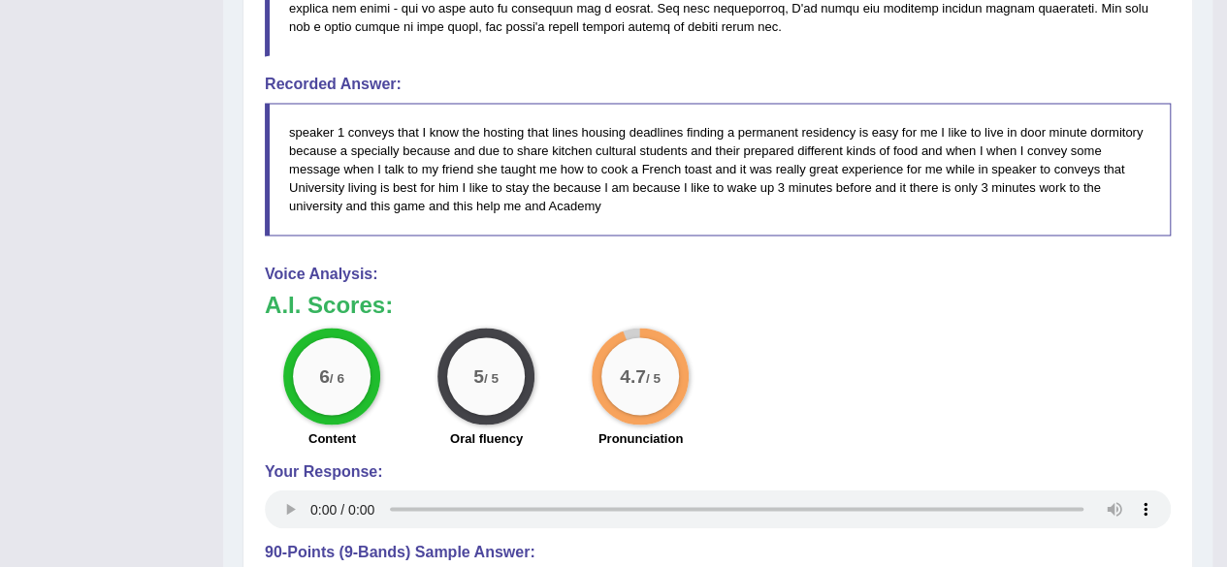
scroll to position [1373, 0]
